Goal: Check status: Check status

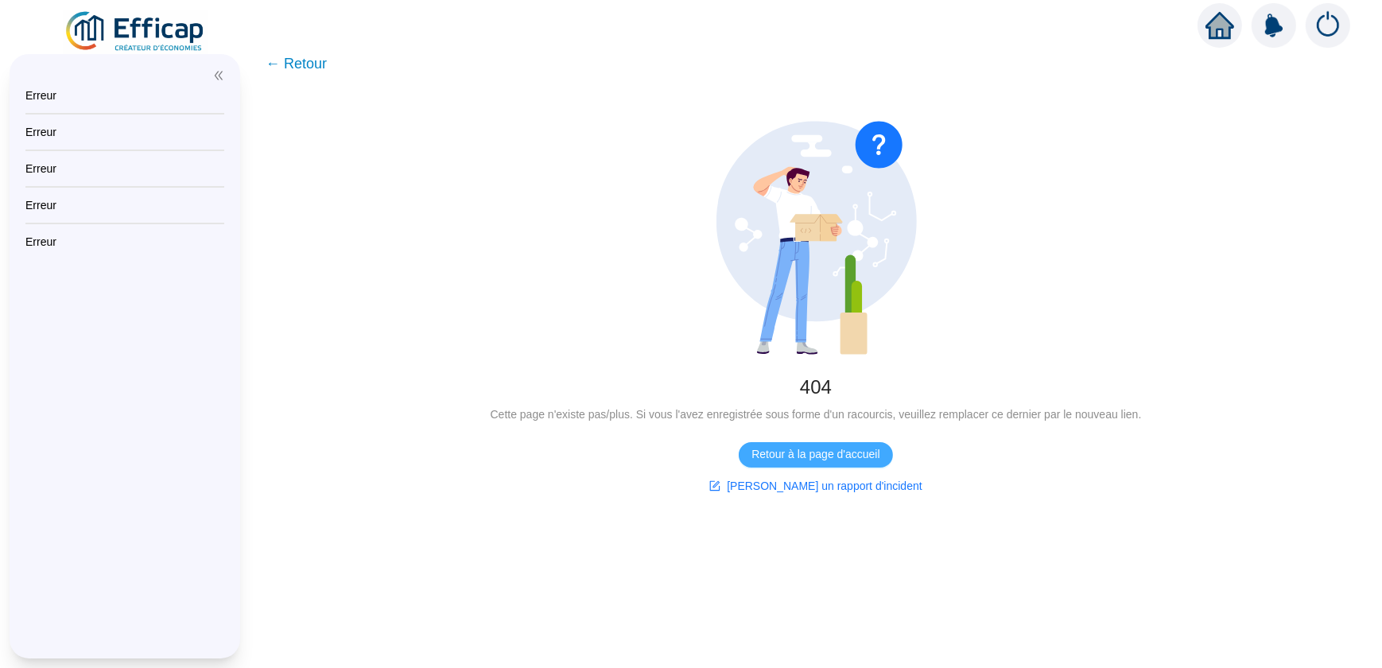
click at [804, 454] on span "Retour à la page d'accueil" at bounding box center [815, 454] width 128 height 17
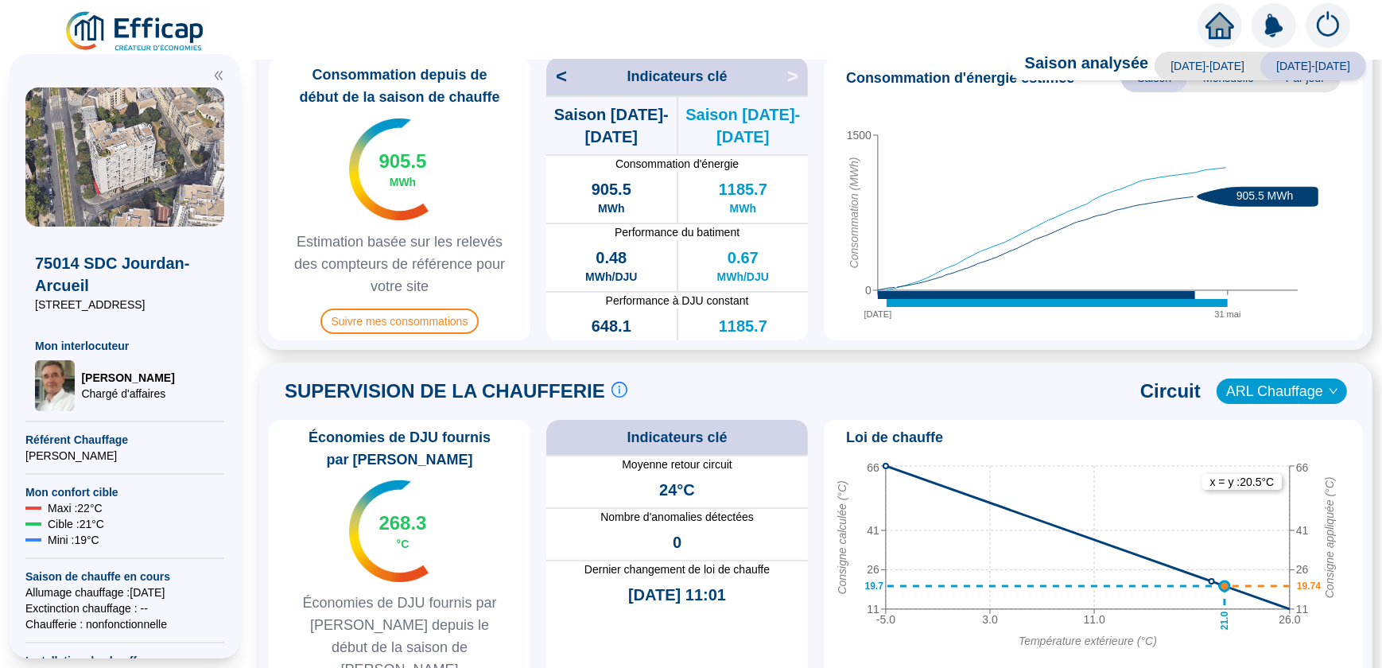
scroll to position [506, 0]
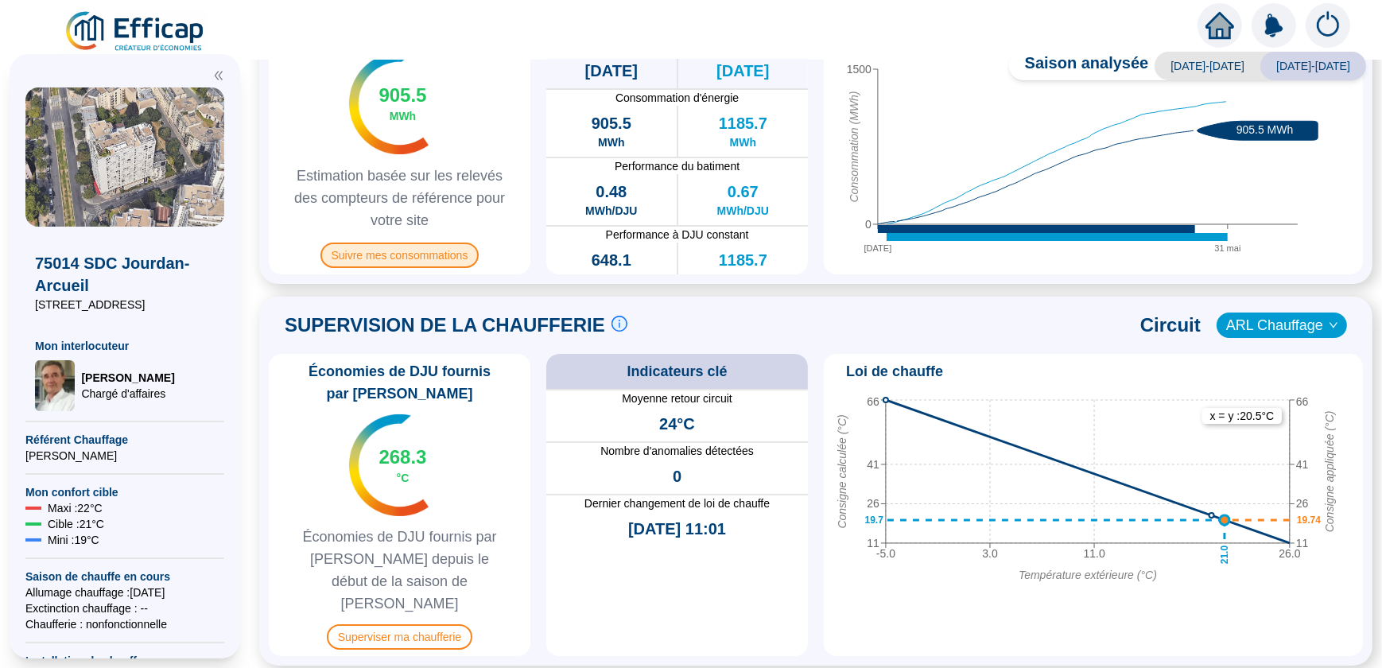
click at [405, 258] on span "Suivre mes consommations" at bounding box center [399, 254] width 159 height 25
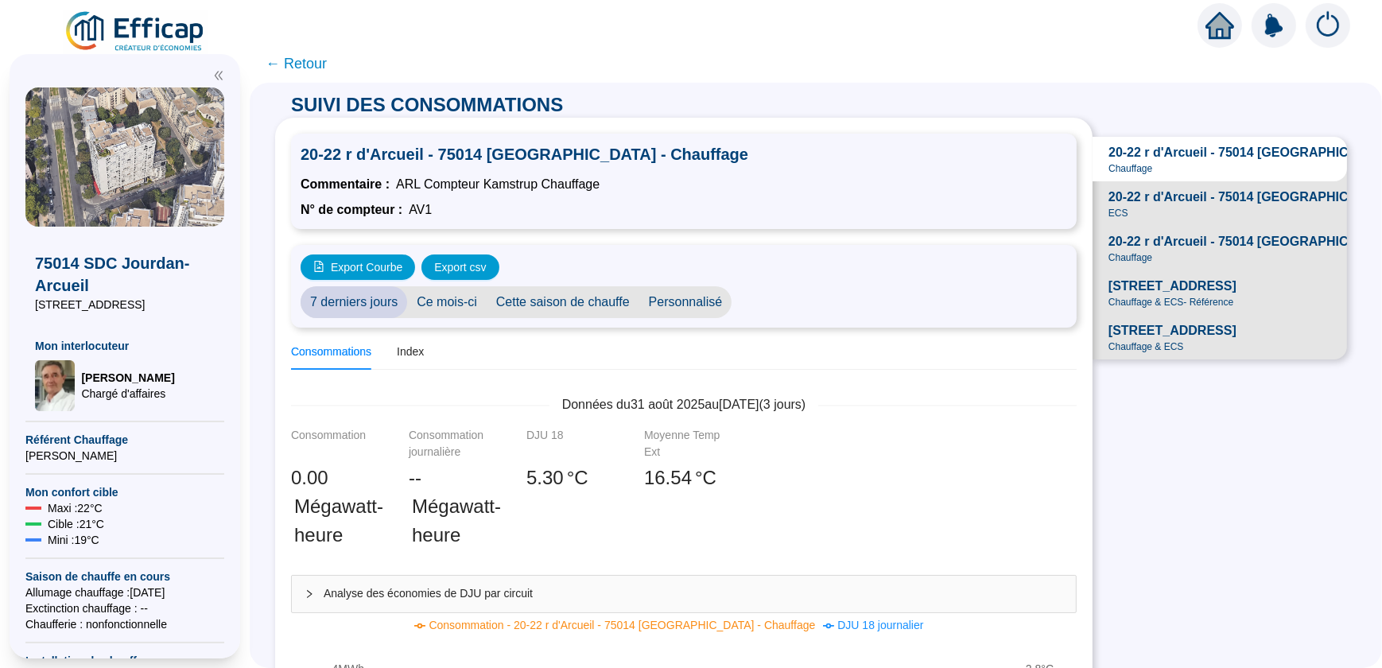
click at [1141, 296] on span "[STREET_ADDRESS]" at bounding box center [1172, 286] width 128 height 19
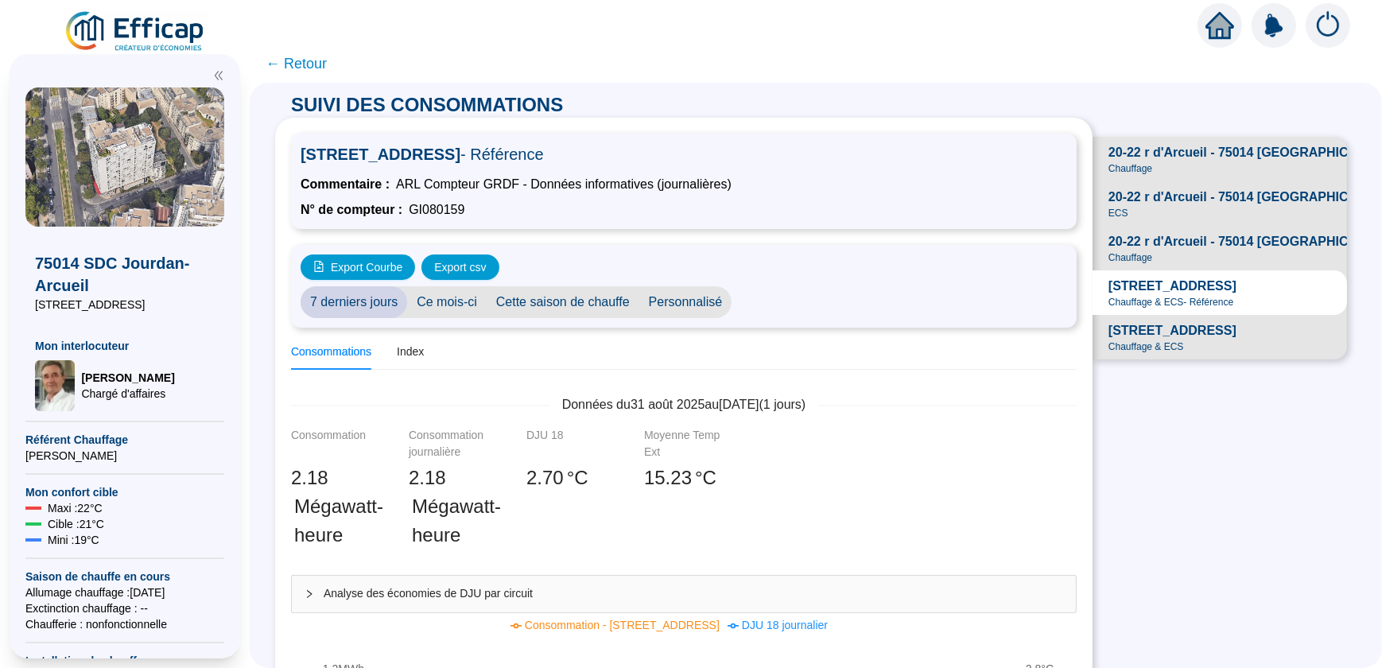
click at [459, 302] on span "Ce mois-ci" at bounding box center [446, 302] width 79 height 32
click at [690, 300] on span "Personnalisé" at bounding box center [685, 302] width 93 height 32
click at [776, 300] on input "[DATE]" at bounding box center [784, 302] width 87 height 17
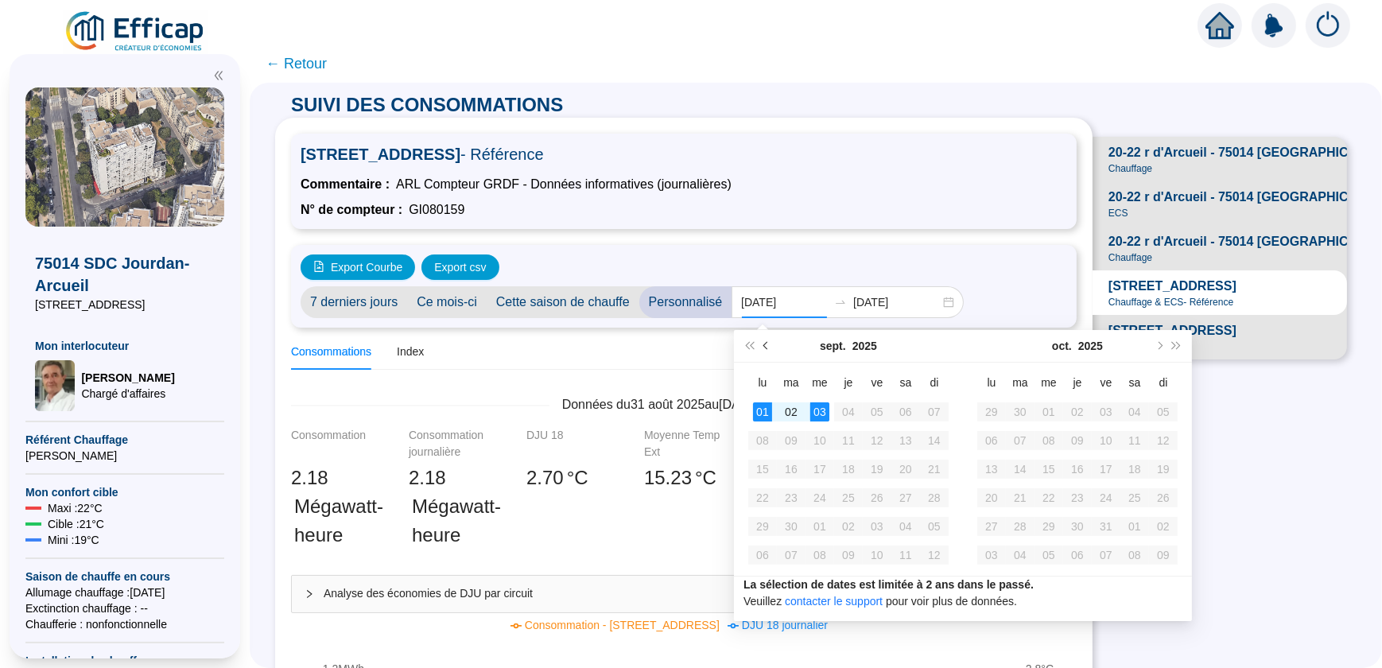
click at [764, 343] on span "Mois précédent (PageUp)" at bounding box center [767, 346] width 8 height 8
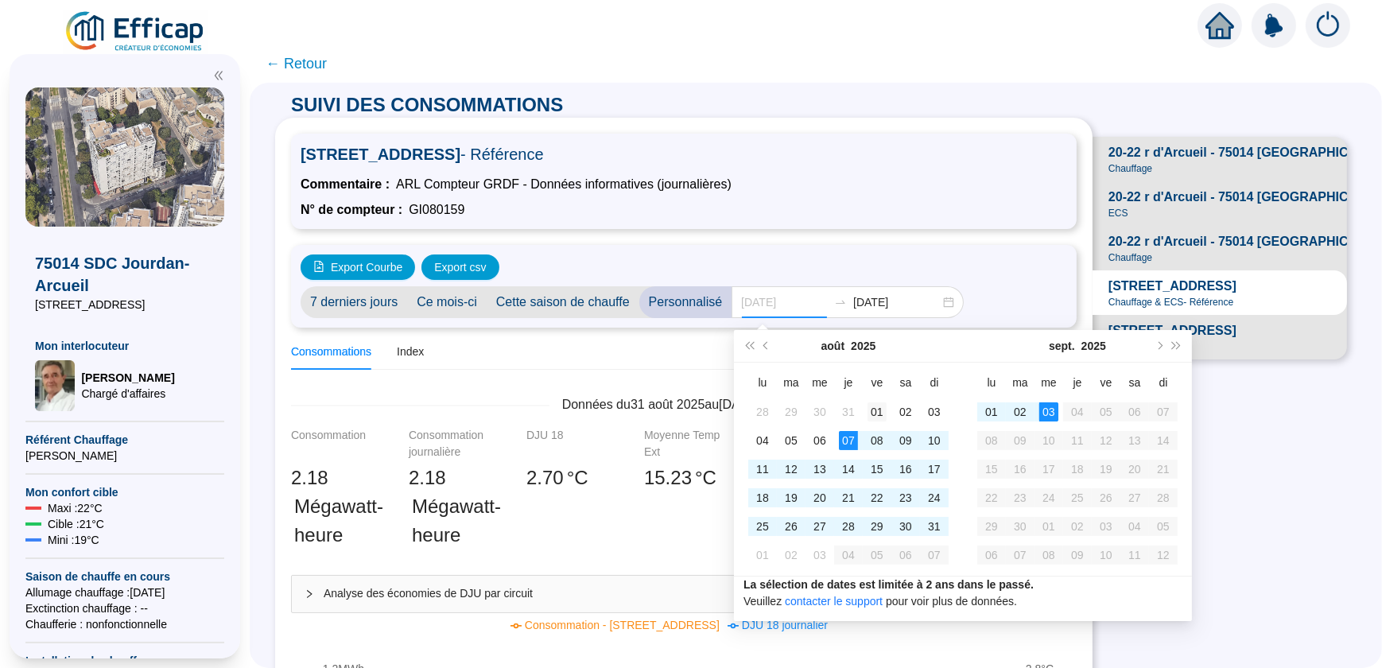
type input "[DATE]"
click at [874, 409] on div "01" at bounding box center [876, 411] width 19 height 19
type input "[DATE]"
click at [987, 408] on div "01" at bounding box center [991, 411] width 19 height 19
